Goal: Transaction & Acquisition: Purchase product/service

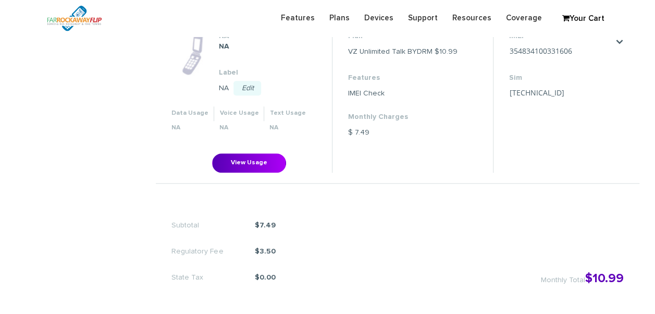
scroll to position [658, 0]
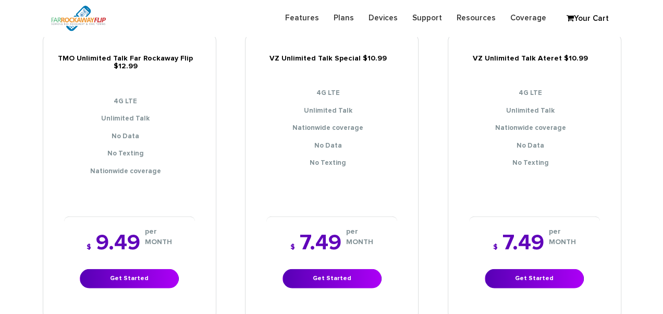
scroll to position [1251, 0]
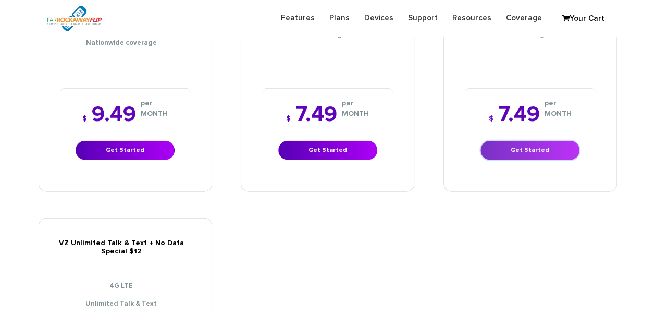
click at [490, 141] on link "Get Started" at bounding box center [530, 150] width 99 height 19
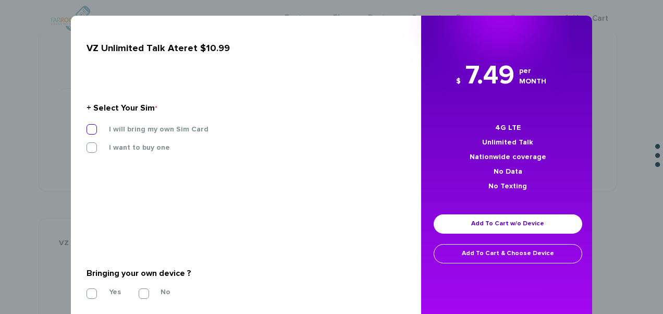
click at [136, 131] on label "I will bring my own Sim Card" at bounding box center [150, 129] width 115 height 9
click at [87, 126] on input "I will bring my own Sim Card" at bounding box center [87, 126] width 0 height 0
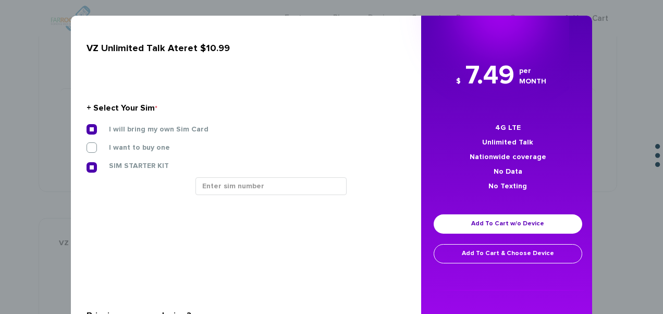
click at [237, 176] on div "SIM STARTER KIT" at bounding box center [242, 169] width 327 height 17
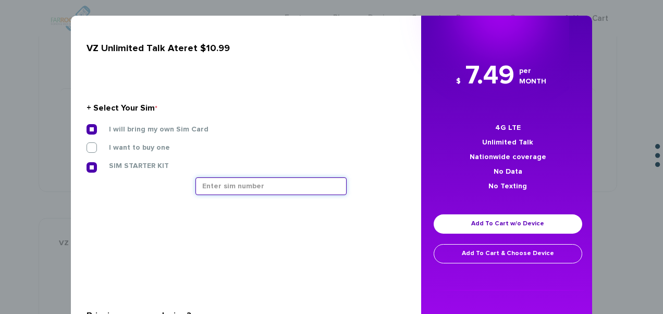
drag, startPoint x: 238, startPoint y: 182, endPoint x: 248, endPoint y: 189, distance: 11.6
click at [238, 182] on input "text" at bounding box center [270, 186] width 151 height 18
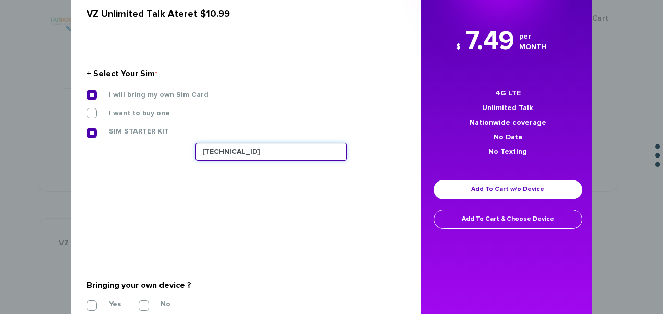
scroll to position [94, 0]
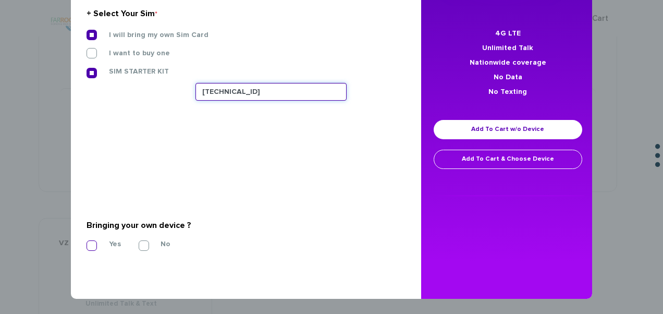
type input "89148000011835956127"
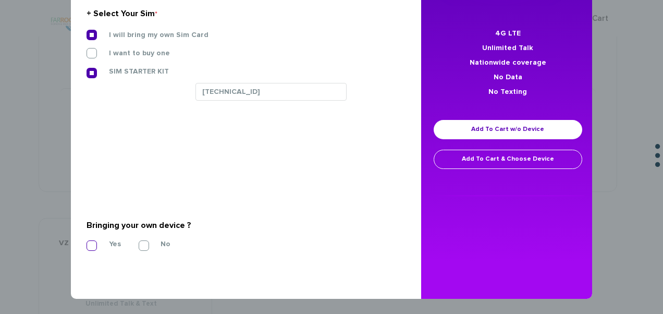
click at [93, 249] on label "Yes" at bounding box center [107, 243] width 28 height 9
click at [87, 242] on input "Yes" at bounding box center [87, 242] width 0 height 0
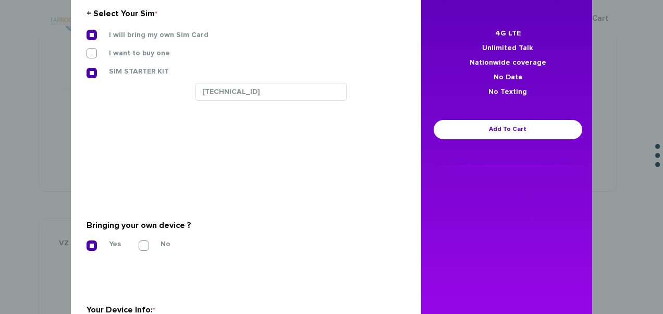
scroll to position [244, 0]
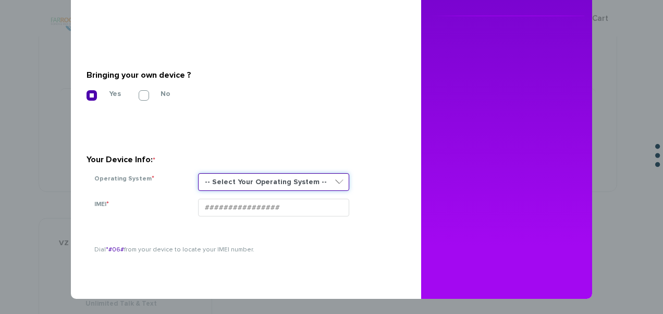
click at [238, 177] on select "-- Select Your Operating System -- ANDROID BLACKBERRY IOS NONE (BASIC PHONE) WI…" at bounding box center [273, 182] width 151 height 18
select select "NONE (BASIC PHONE)"
click at [198, 173] on select "-- Select Your Operating System -- ANDROID BLACKBERRY IOS NONE (BASIC PHONE) WI…" at bounding box center [273, 182] width 151 height 18
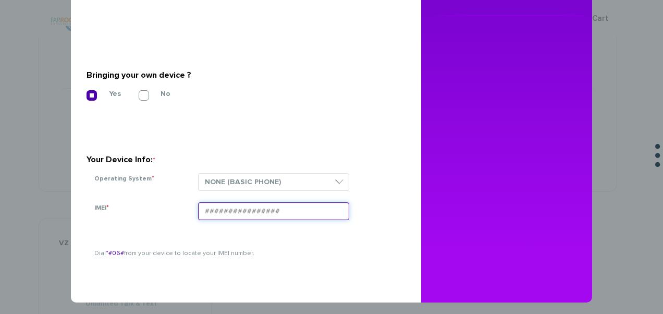
paste input "354834103939165"
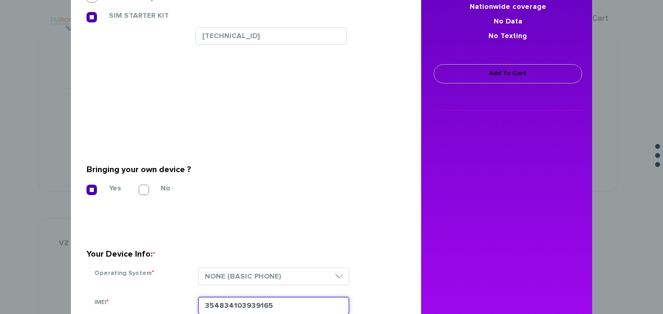
scroll to position [140, 0]
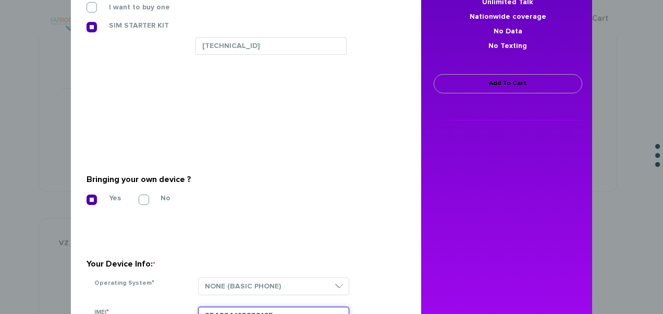
type input "354834103939165"
click at [460, 80] on link "Add To Cart" at bounding box center [508, 83] width 149 height 19
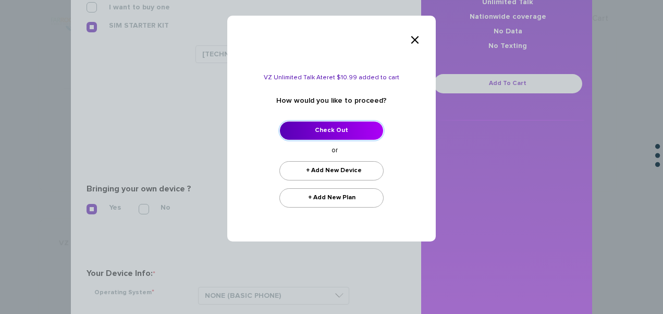
click at [350, 125] on link "Check Out" at bounding box center [331, 130] width 104 height 19
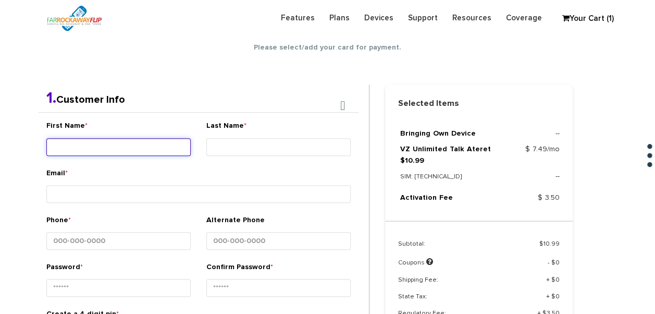
click at [132, 134] on div "First Name *" at bounding box center [118, 139] width 144 height 39
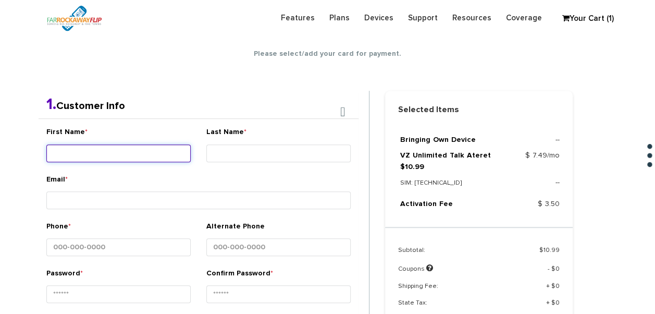
scroll to position [183, 0]
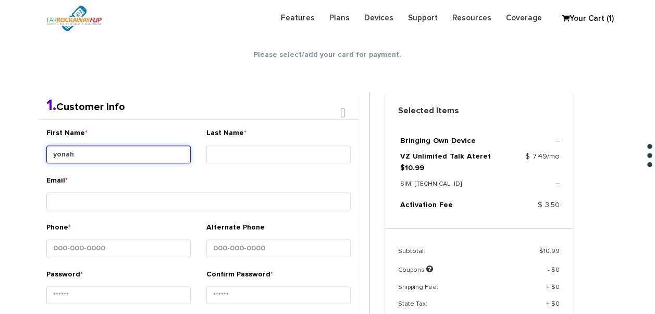
type input "yonah"
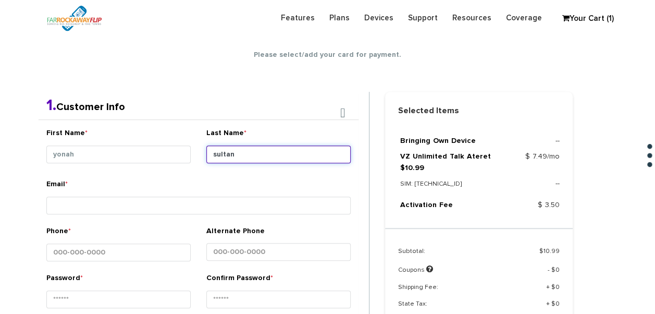
type input "sultan"
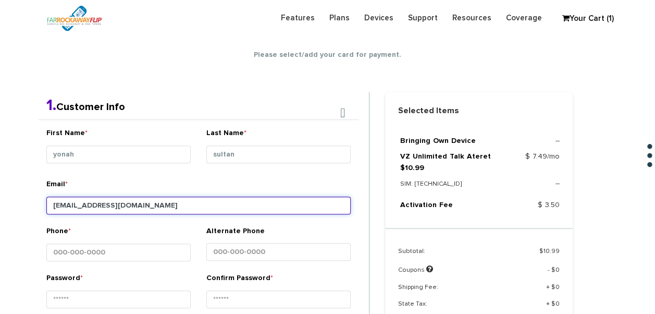
type input "tlieber61+93@gmail.com"
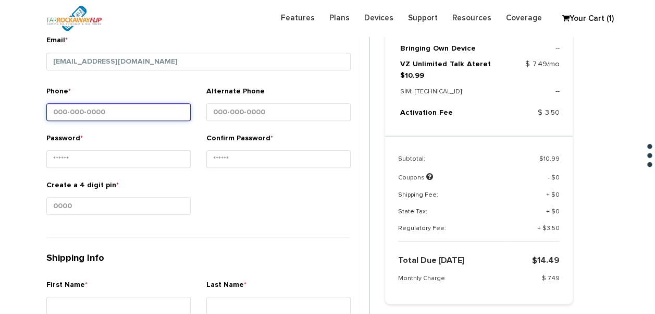
scroll to position [340, 0]
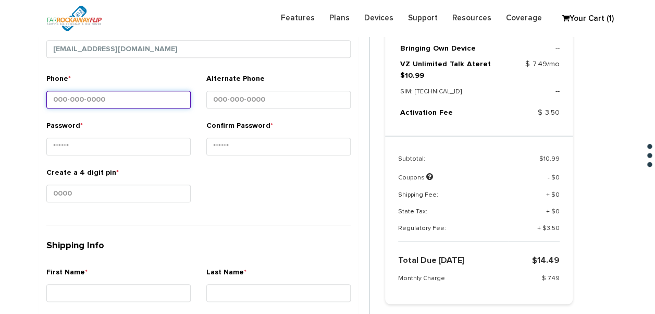
click at [79, 103] on input "Phone *" at bounding box center [118, 100] width 144 height 18
type input "347-203-5342"
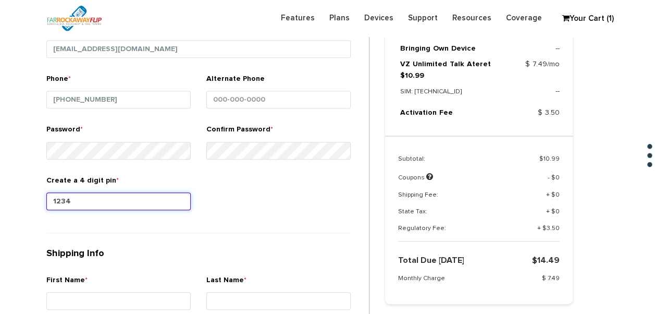
type input "1234"
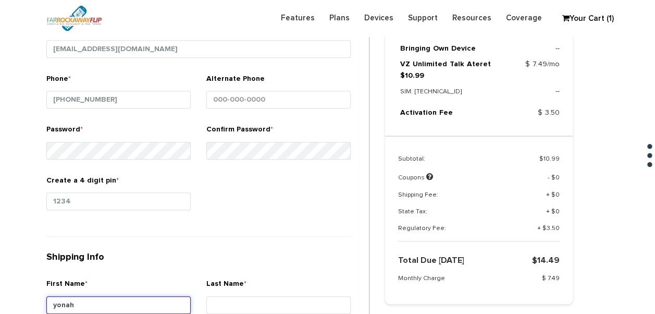
type input "yonah"
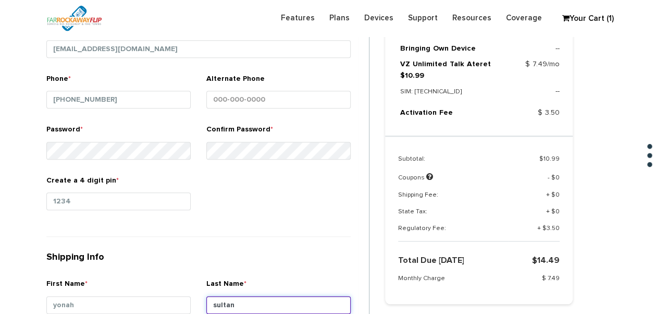
type input "sultan"
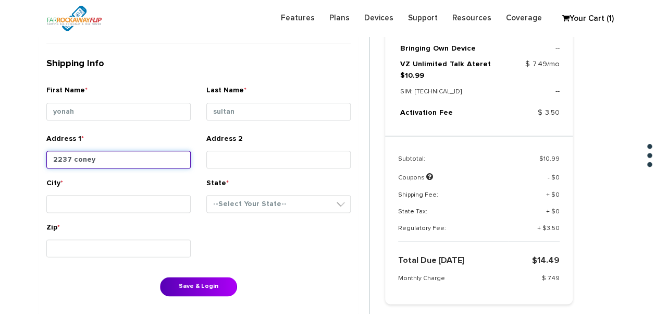
type input "2237 coney island avenue"
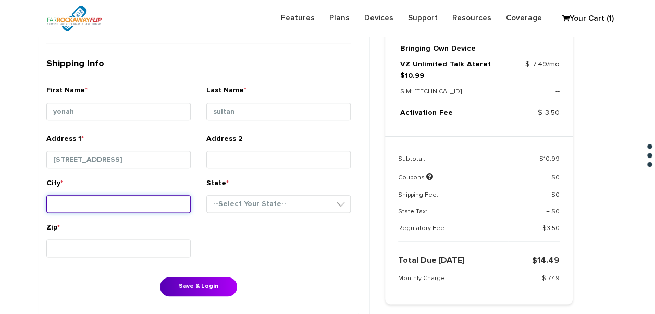
click at [131, 202] on input "City *" at bounding box center [118, 204] width 144 height 18
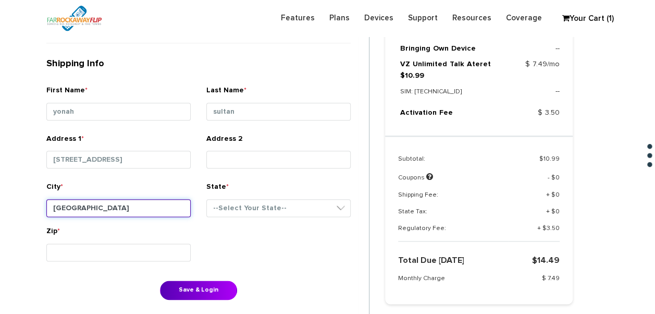
type input "brooklyn"
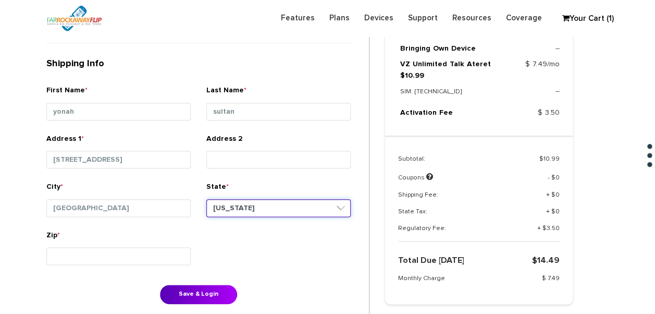
select select "NY"
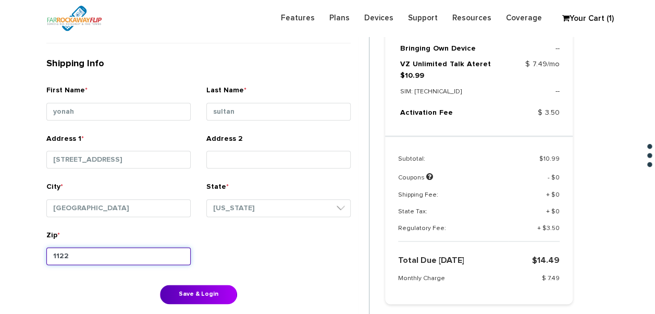
type input "11223"
click at [160, 285] on button "Save & Login" at bounding box center [198, 294] width 77 height 19
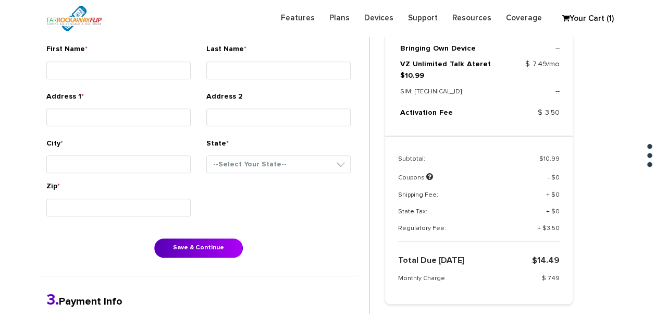
scroll to position [325, 0]
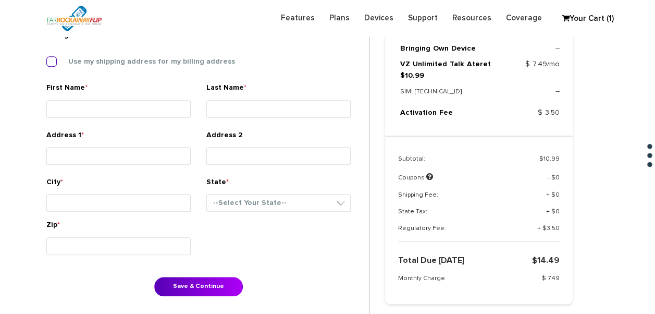
click at [82, 65] on label "Use my shipping address for my billing address" at bounding box center [144, 61] width 182 height 9
click at [46, 58] on input "Use my shipping address for my billing address" at bounding box center [46, 58] width 0 height 0
type input "yonah"
type input "sultan"
type input "2237 coney island avenue"
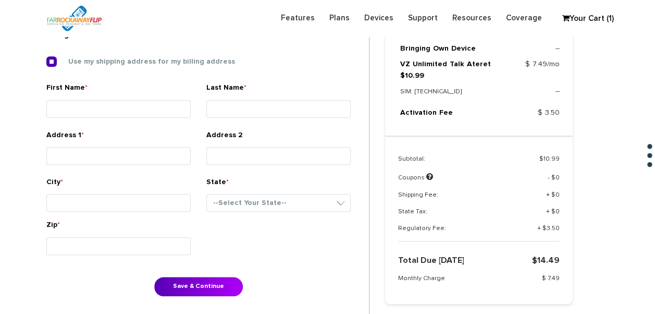
type input "brooklyn"
select select "NY"
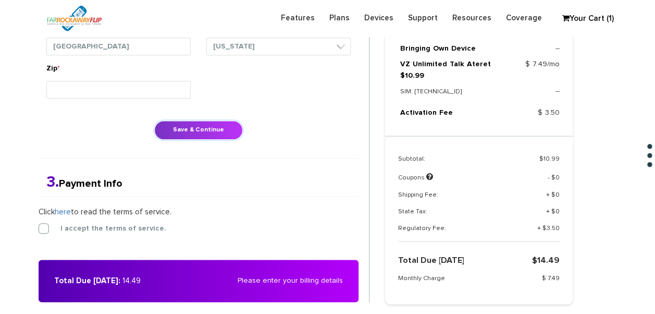
click at [173, 136] on button "Save & Continue" at bounding box center [198, 129] width 89 height 19
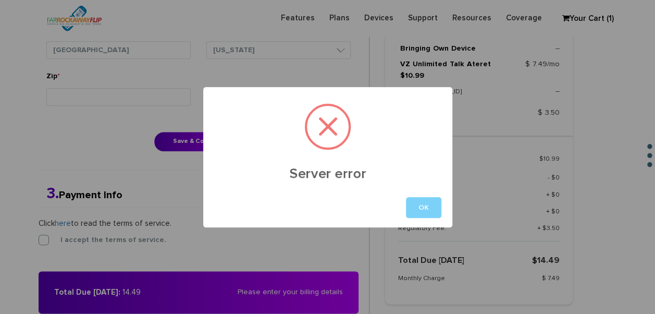
click at [417, 204] on button "OK" at bounding box center [423, 207] width 35 height 21
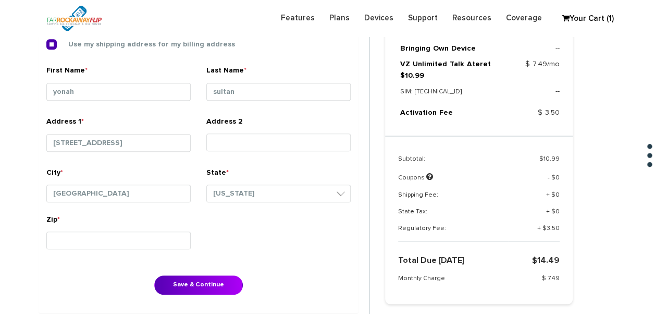
scroll to position [433, 0]
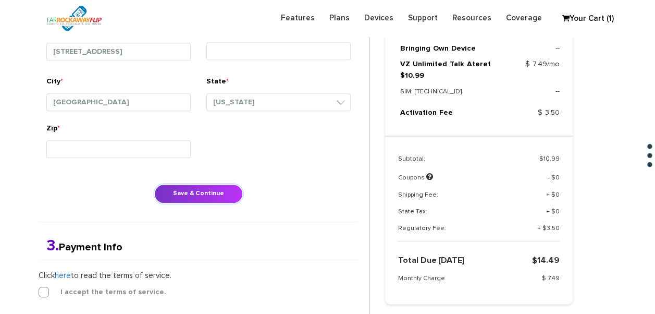
click at [203, 191] on button "Save & Continue" at bounding box center [198, 193] width 89 height 19
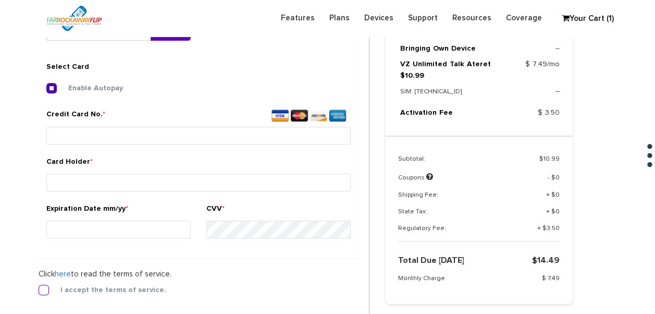
click at [50, 285] on div "I accept the terms of service." at bounding box center [199, 290] width 320 height 10
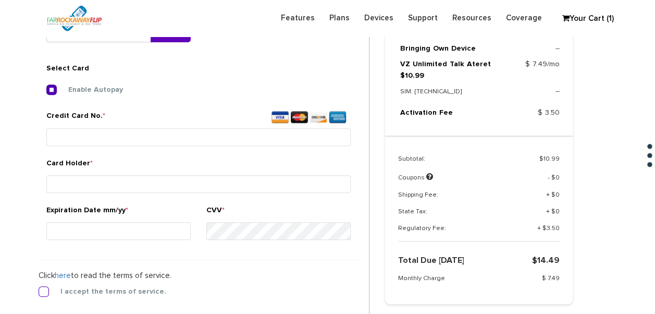
scroll to position [388, 0]
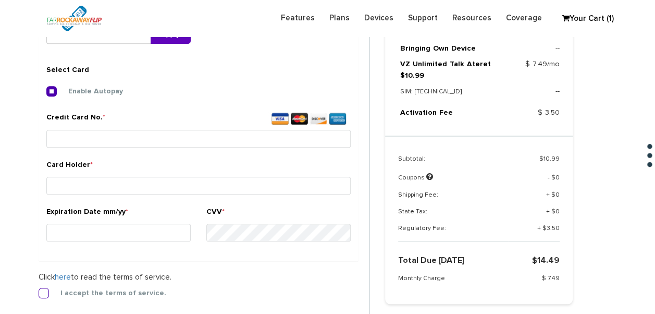
click at [45, 293] on label "I accept the terms of service." at bounding box center [105, 292] width 121 height 9
click at [39, 290] on input "I accept the terms of service." at bounding box center [39, 290] width 0 height 0
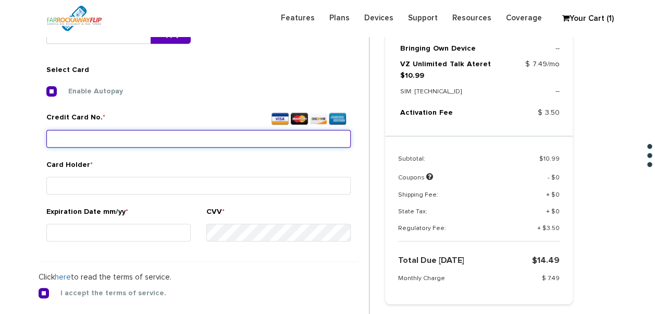
click at [146, 139] on input "Credit Card No. *" at bounding box center [198, 139] width 304 height 18
type input "4563 3100 5141 2330"
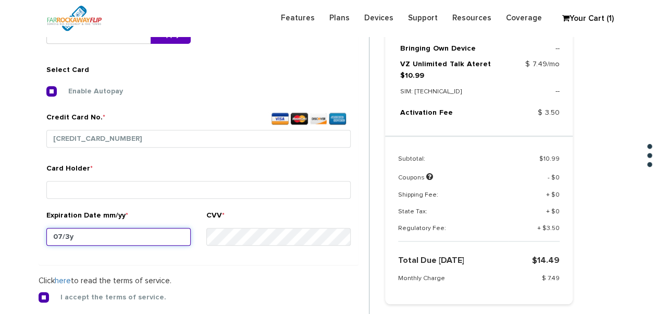
type input "07/30"
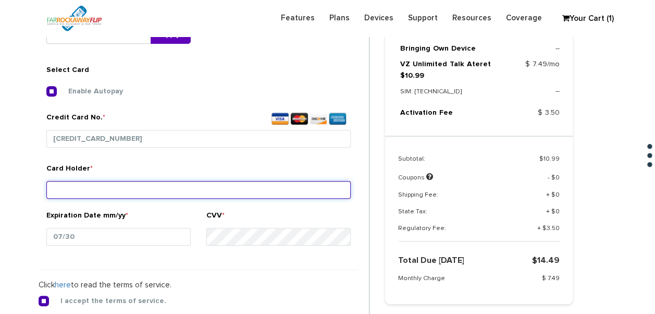
click at [142, 195] on input "Card Holder *" at bounding box center [198, 190] width 304 height 18
type input "sultan"
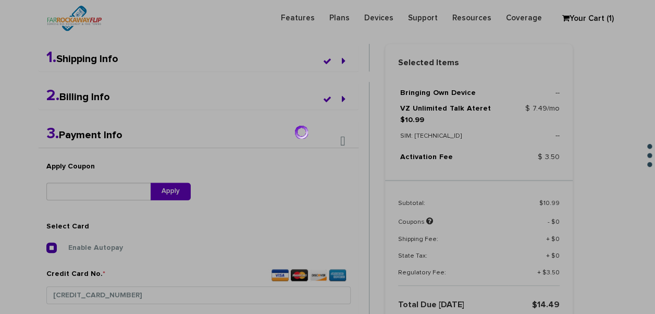
scroll to position [0, 0]
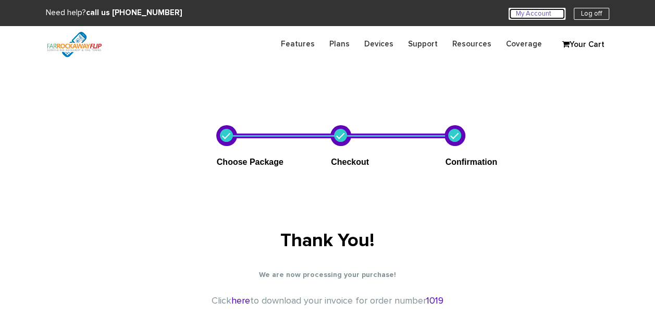
click at [546, 17] on link "My Account U" at bounding box center [537, 14] width 57 height 12
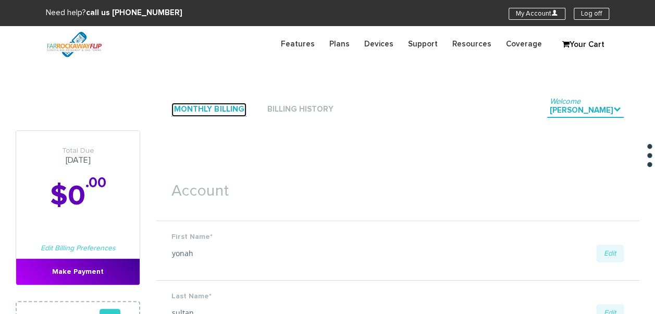
click at [227, 106] on link "Monthly Billing" at bounding box center [209, 110] width 75 height 14
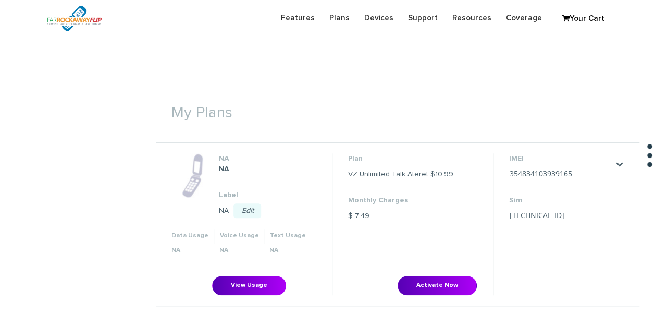
scroll to position [365, 0]
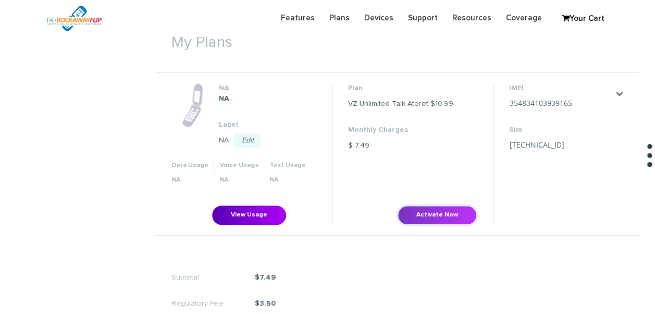
click at [441, 220] on button "Activate Now" at bounding box center [437, 214] width 79 height 19
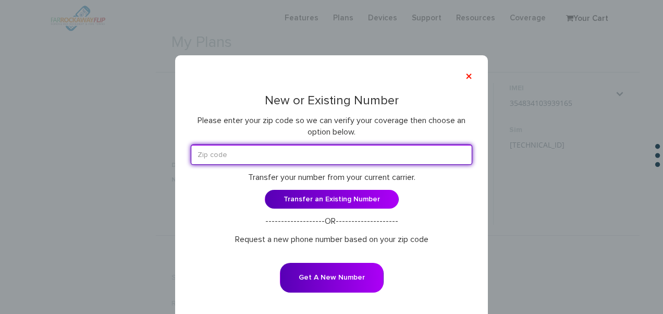
click at [299, 152] on input "text" at bounding box center [331, 154] width 281 height 20
type input "11223"
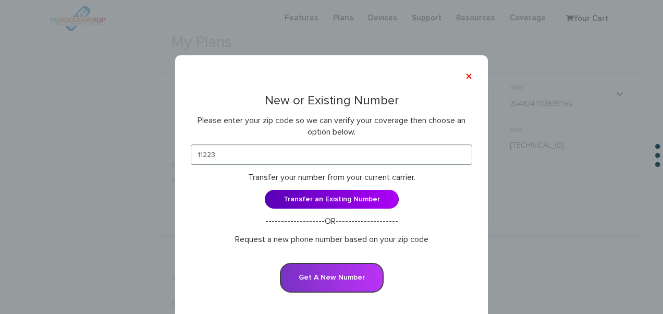
click at [302, 272] on button "Get A New Number" at bounding box center [332, 278] width 104 height 30
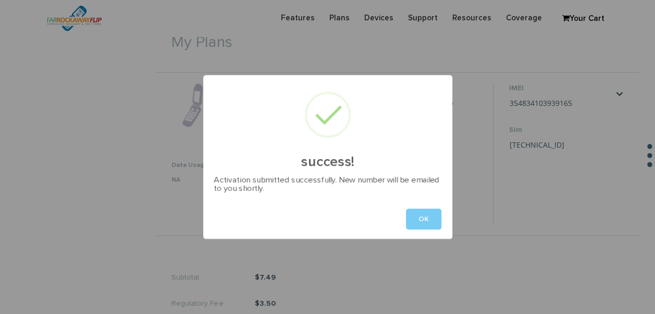
click at [434, 224] on button "OK" at bounding box center [423, 219] width 35 height 21
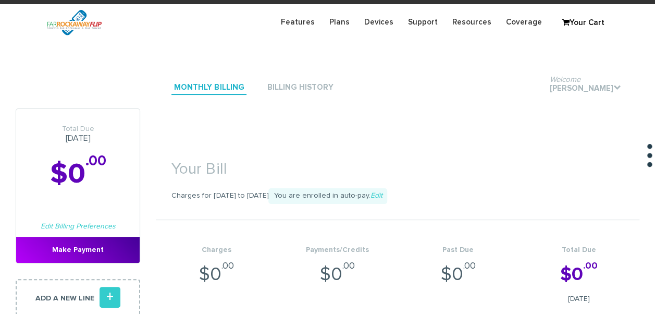
scroll to position [0, 0]
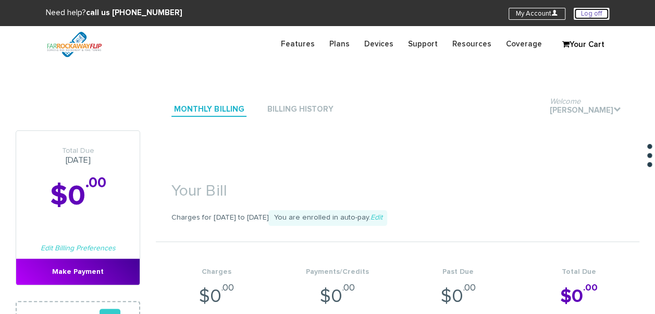
click at [597, 11] on link "Log off" at bounding box center [591, 14] width 35 height 12
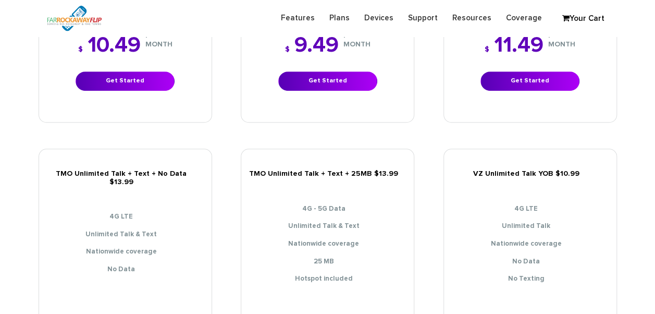
scroll to position [469, 0]
